Goal: Check status: Check status

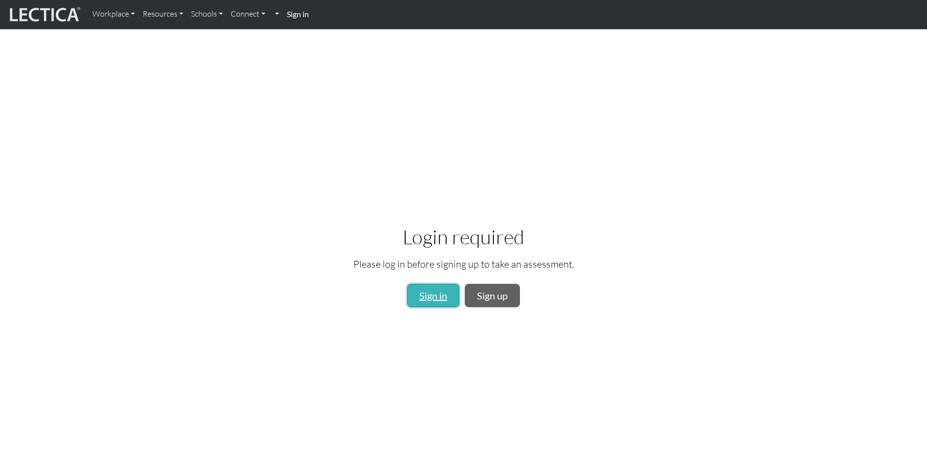
click at [436, 291] on link "Sign in" at bounding box center [433, 295] width 52 height 23
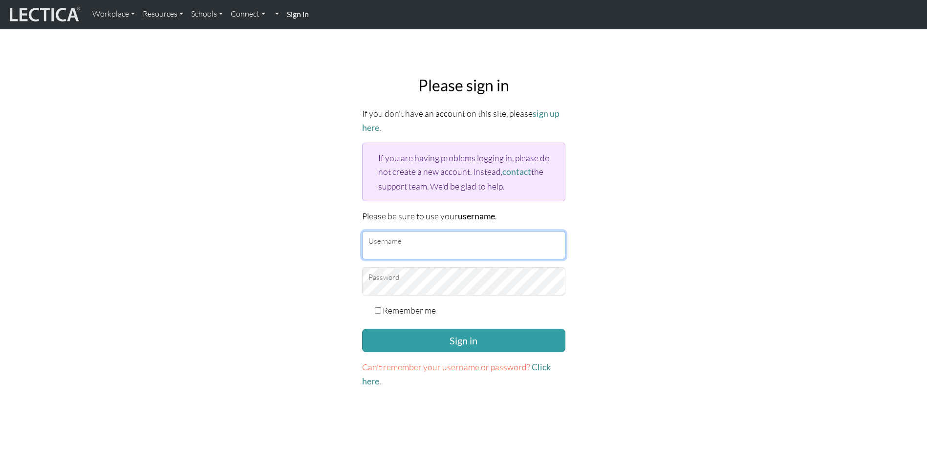
type input "kknutson"
click at [433, 241] on input "kknutson" at bounding box center [463, 245] width 203 height 28
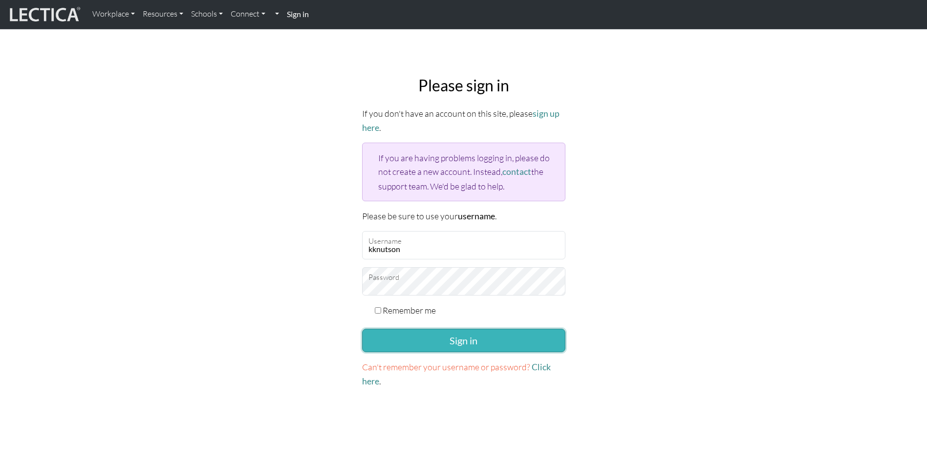
drag, startPoint x: 502, startPoint y: 338, endPoint x: 493, endPoint y: 332, distance: 10.8
click at [502, 338] on button "Sign in" at bounding box center [463, 340] width 203 height 23
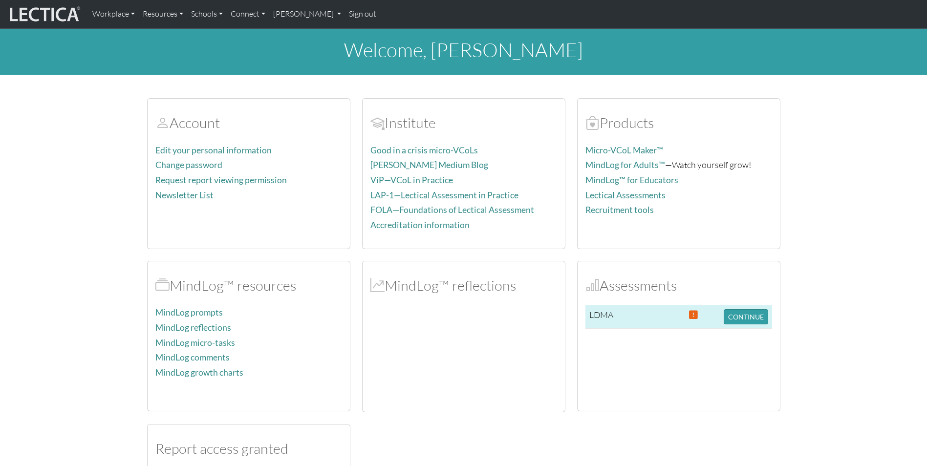
click at [646, 313] on td at bounding box center [655, 316] width 59 height 23
click at [750, 317] on button "CONTINUE" at bounding box center [745, 316] width 44 height 15
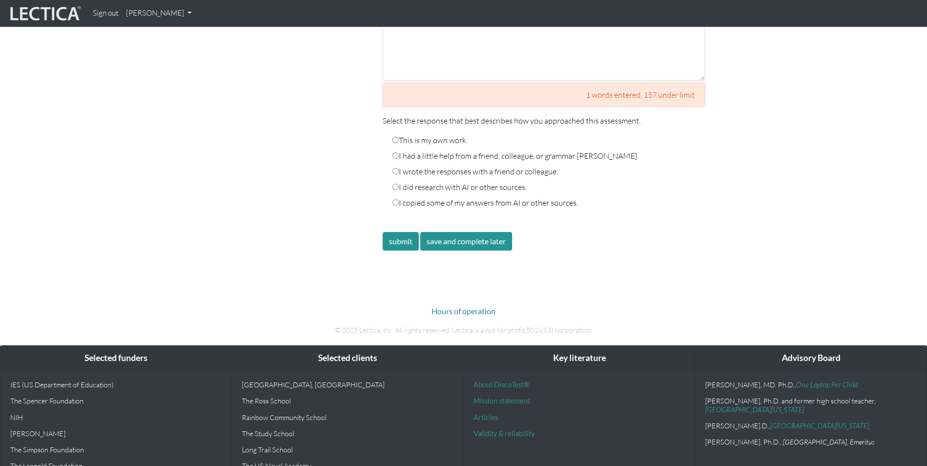
scroll to position [1639, 0]
